Goal: Navigation & Orientation: Find specific page/section

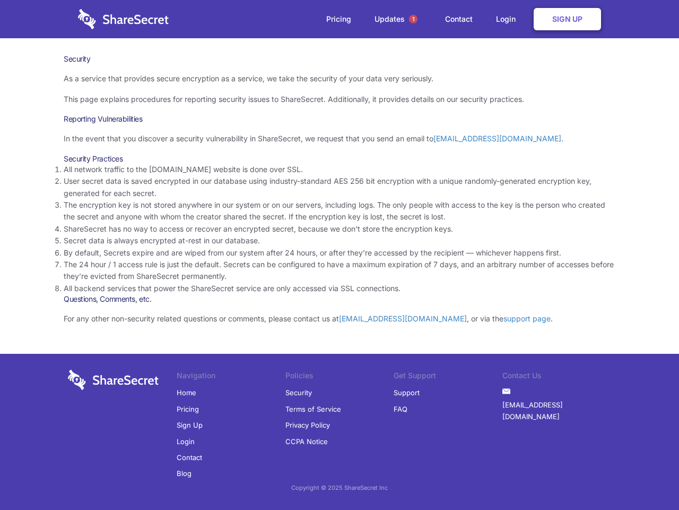
click at [340, 255] on li "By default, Secrets expire and are wiped from our system after 24 hours, or aft…" at bounding box center [340, 253] width 552 height 12
click at [414, 19] on span "1" at bounding box center [413, 19] width 8 height 8
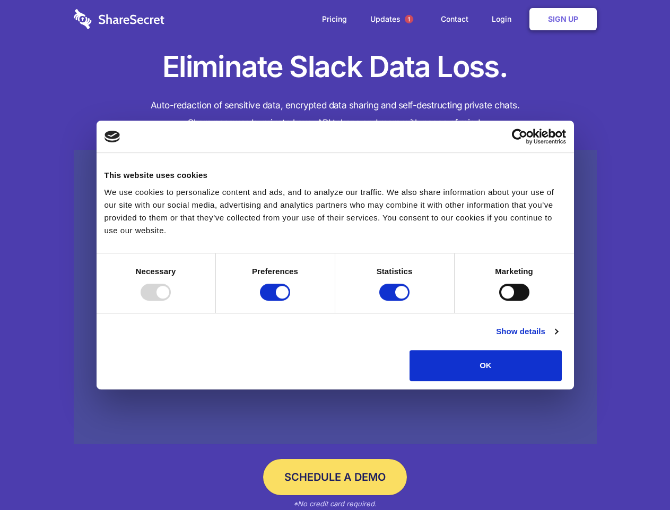
click at [171, 300] on div at bounding box center [156, 291] width 30 height 17
click at [290, 300] on input "Preferences" at bounding box center [275, 291] width 30 height 17
checkbox input "false"
click at [396, 300] on input "Statistics" at bounding box center [395, 291] width 30 height 17
checkbox input "false"
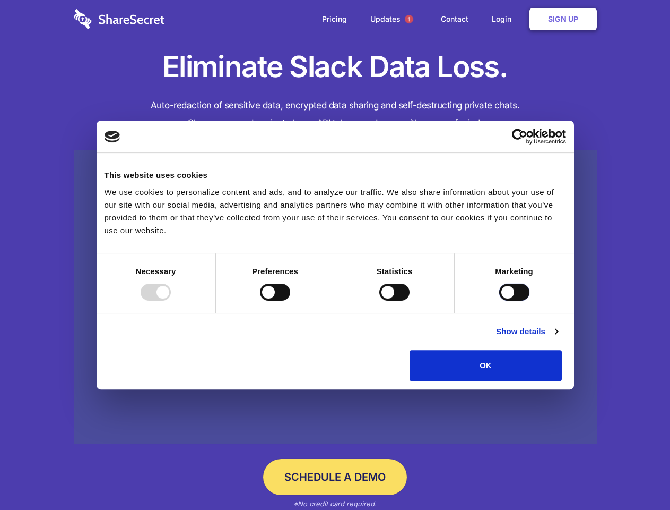
click at [500, 300] on input "Marketing" at bounding box center [515, 291] width 30 height 17
checkbox input "true"
click at [558, 338] on link "Show details" at bounding box center [527, 331] width 62 height 13
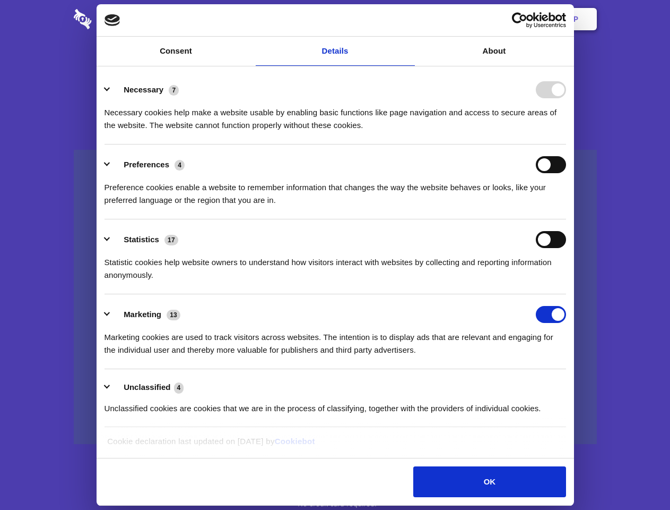
click at [571, 384] on ul "Necessary 7 Necessary cookies help make a website usable by enabling basic func…" at bounding box center [335, 249] width 472 height 358
click at [409, 19] on span "1" at bounding box center [409, 19] width 8 height 8
